Goal: Check status: Check status

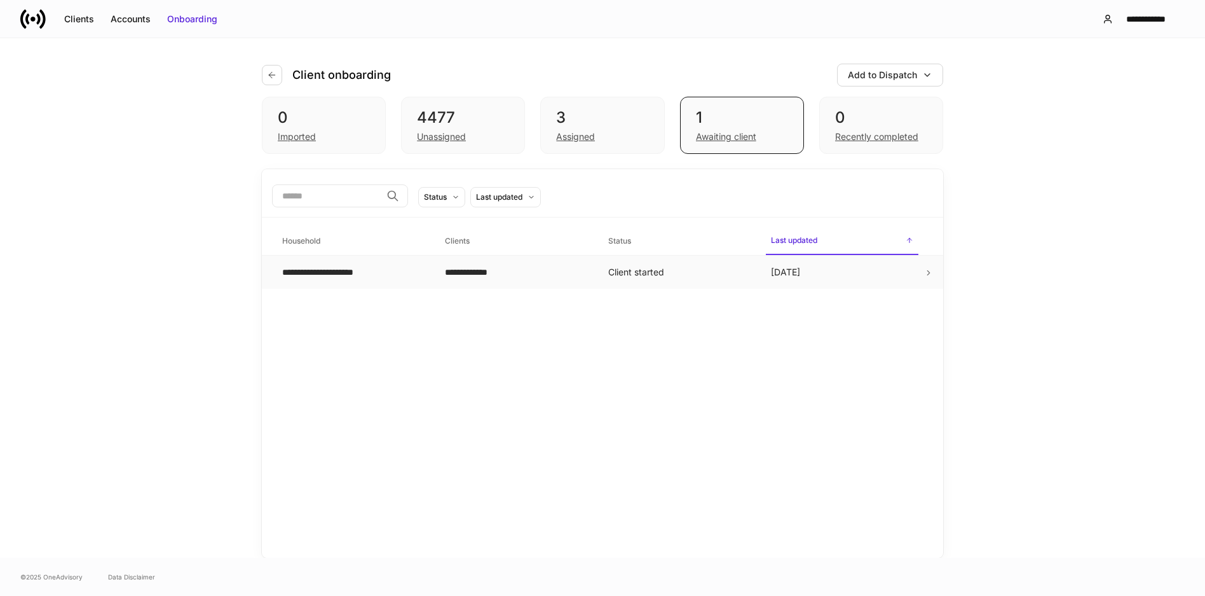
click at [581, 273] on div "**********" at bounding box center [516, 272] width 142 height 13
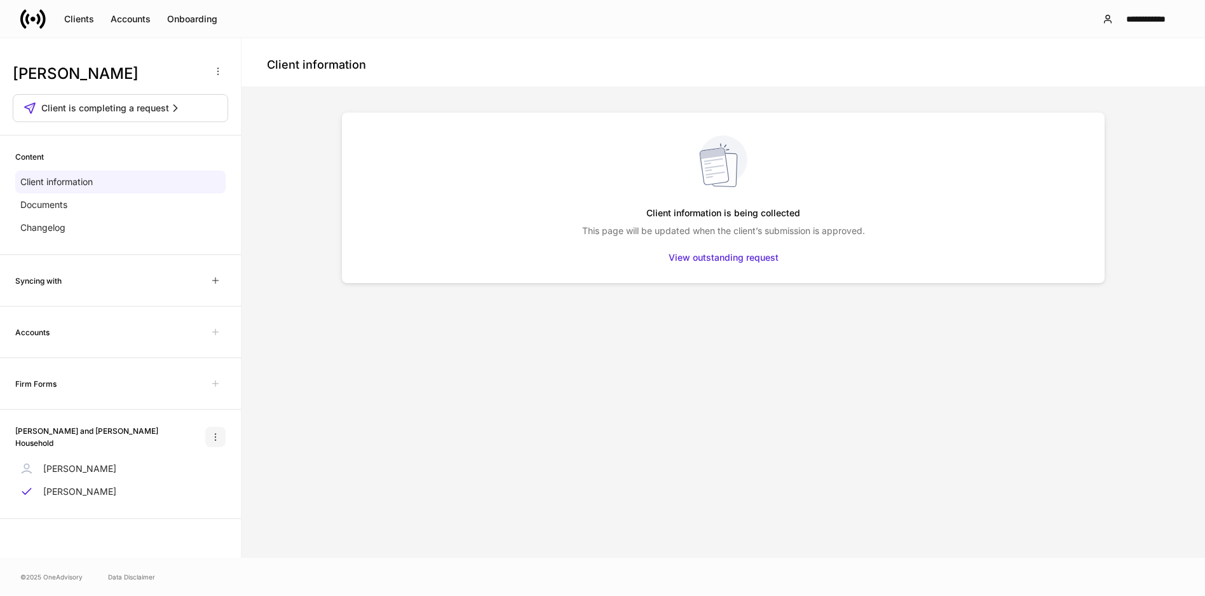
click at [217, 436] on icon "button" at bounding box center [215, 437] width 10 height 10
click at [76, 461] on div at bounding box center [602, 298] width 1205 height 596
click at [61, 462] on p "[PERSON_NAME]" at bounding box center [79, 468] width 73 height 13
click at [716, 254] on div "View outstanding request" at bounding box center [724, 257] width 110 height 13
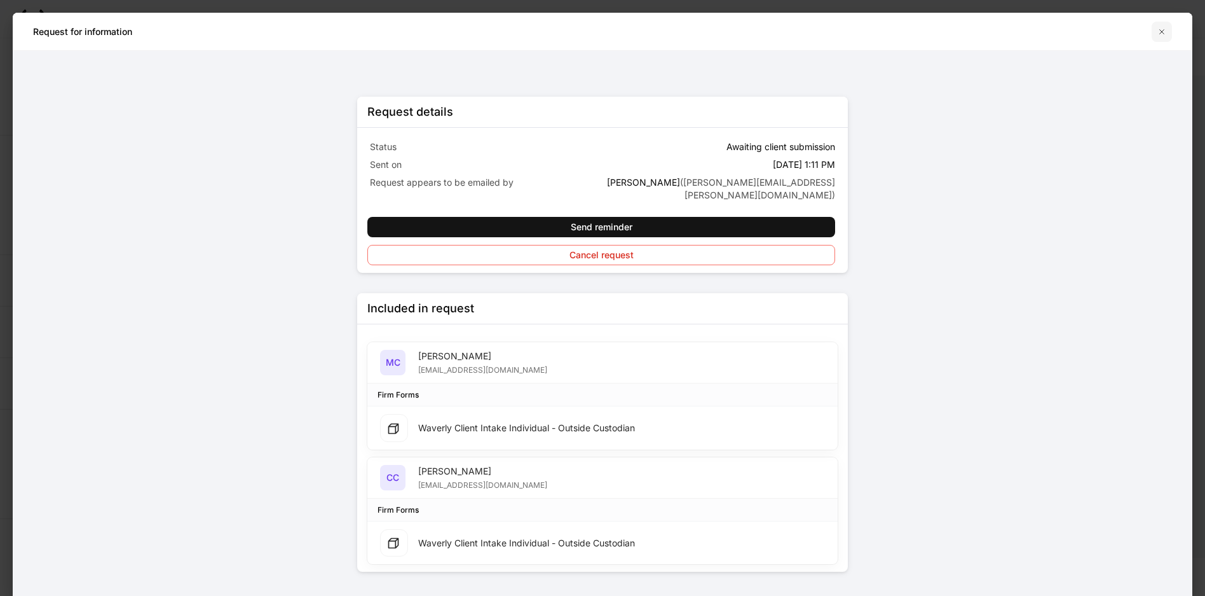
click at [1161, 36] on icon "button" at bounding box center [1162, 32] width 10 height 10
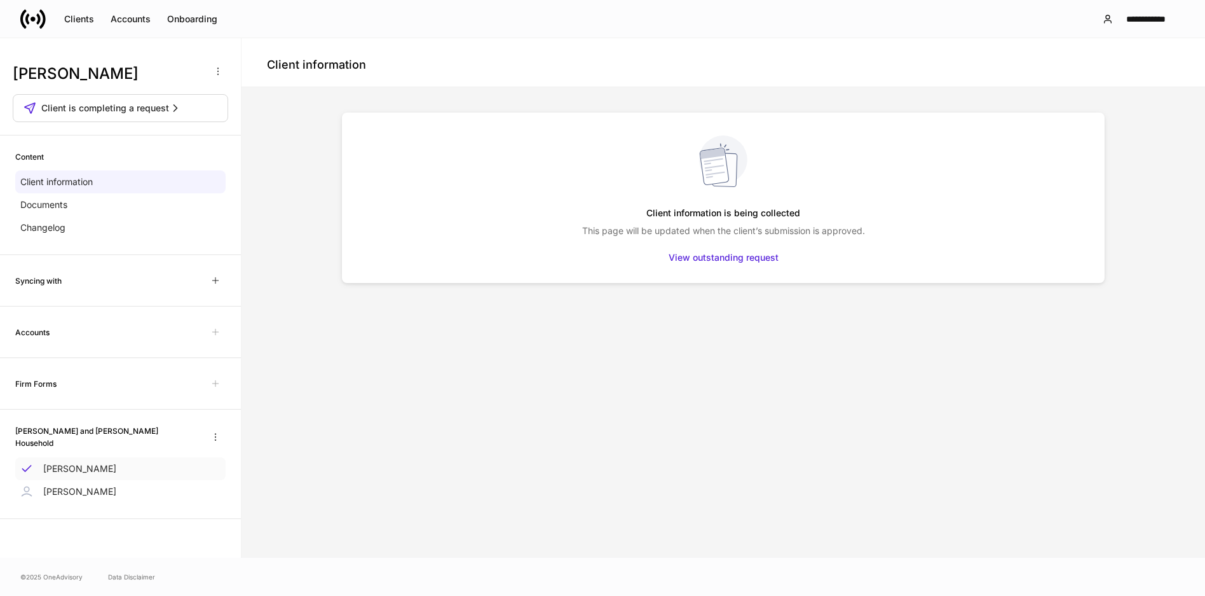
click at [102, 462] on p "[PERSON_NAME]" at bounding box center [79, 468] width 73 height 13
click at [694, 255] on div "View outstanding request" at bounding box center [724, 257] width 110 height 13
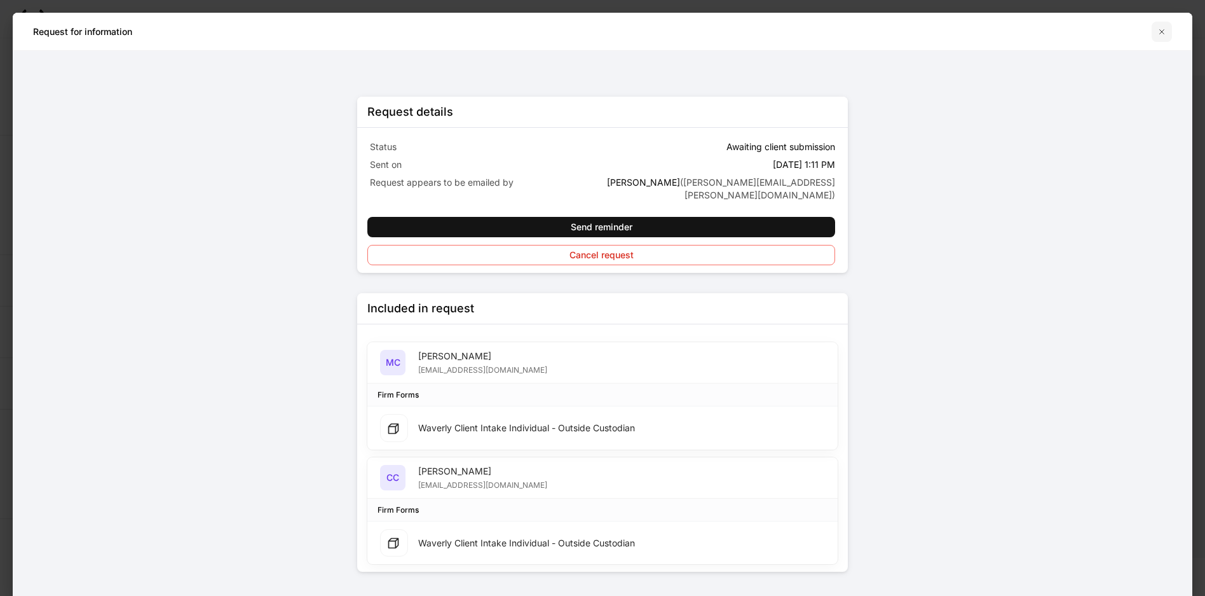
click at [1159, 32] on icon "button" at bounding box center [1162, 32] width 10 height 10
